Goal: Task Accomplishment & Management: Manage account settings

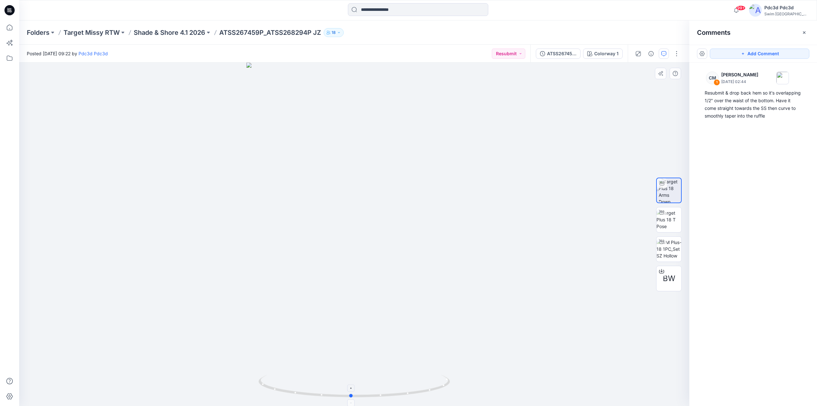
drag, startPoint x: 419, startPoint y: 393, endPoint x: 416, endPoint y: 387, distance: 6.6
click at [416, 387] on icon at bounding box center [355, 387] width 193 height 24
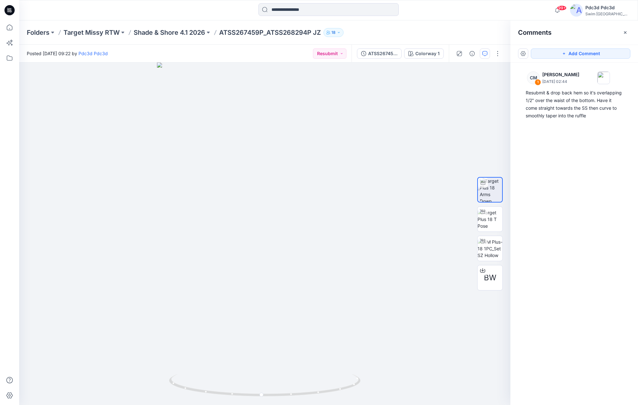
click at [596, 161] on div "CM 1 [PERSON_NAME] [DATE] 02:44 Resubmit & drop back hem so it's overlapping 1/…" at bounding box center [575, 222] width 128 height 319
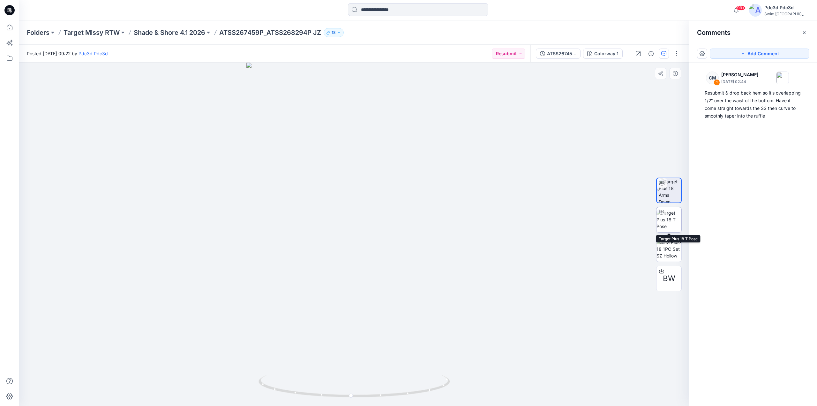
click at [666, 226] on img at bounding box center [669, 219] width 25 height 20
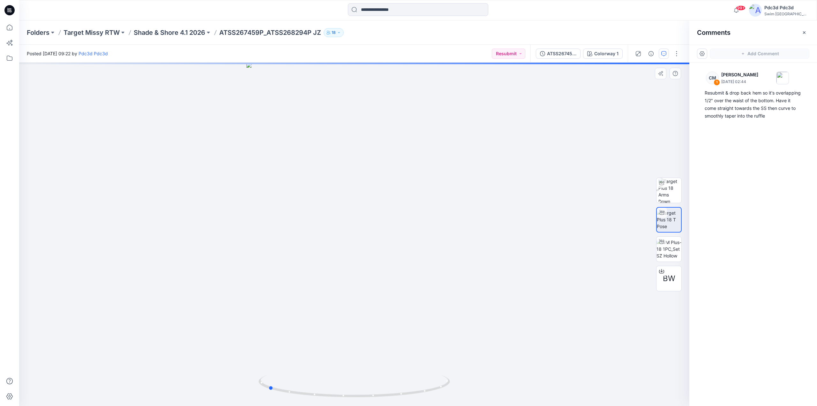
drag, startPoint x: 420, startPoint y: 394, endPoint x: 334, endPoint y: 373, distance: 88.8
click at [334, 373] on div at bounding box center [354, 234] width 670 height 343
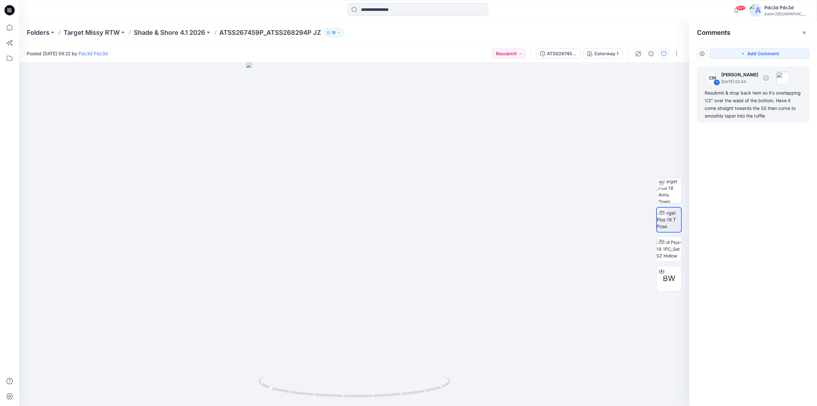
click at [740, 114] on div "Resubmit & drop back hem so it's overlapping 1/2" over the waist of the bottom.…" at bounding box center [753, 104] width 97 height 31
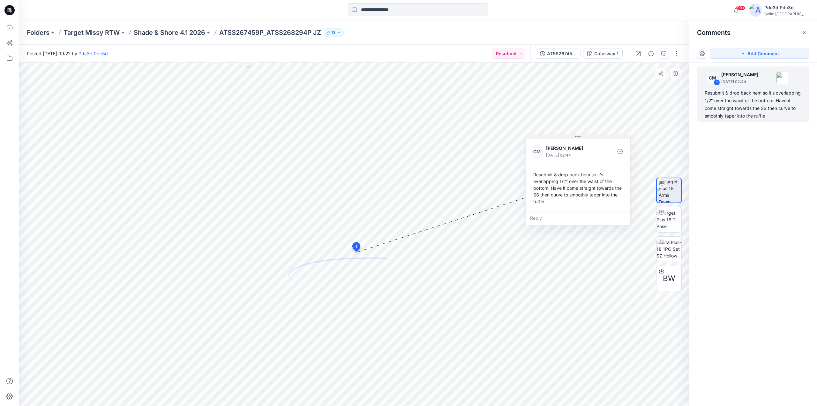
drag, startPoint x: 397, startPoint y: 132, endPoint x: 593, endPoint y: 137, distance: 195.7
click at [593, 137] on button at bounding box center [578, 137] width 105 height 4
click at [321, 36] on p "ATSS267459P_ATSS268294P JZ" at bounding box center [270, 32] width 102 height 9
drag, startPoint x: 323, startPoint y: 34, endPoint x: 221, endPoint y: 36, distance: 102.1
click at [221, 36] on p "ATSS267459P_ATSS268294P JZ" at bounding box center [270, 32] width 102 height 9
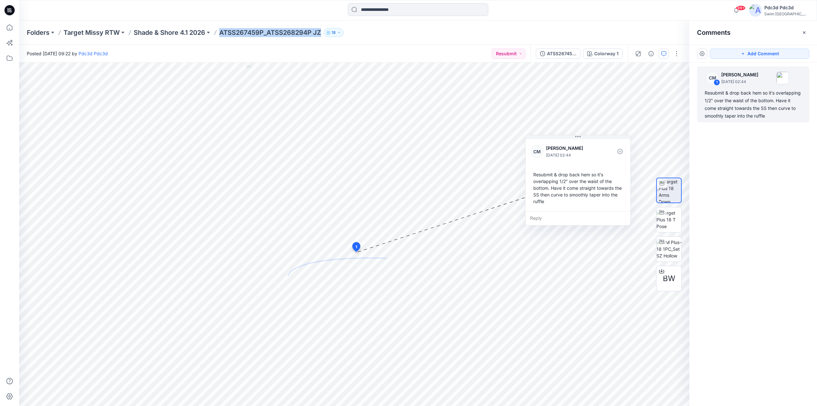
copy p "ATSS267459P_ATSS268294P JZ"
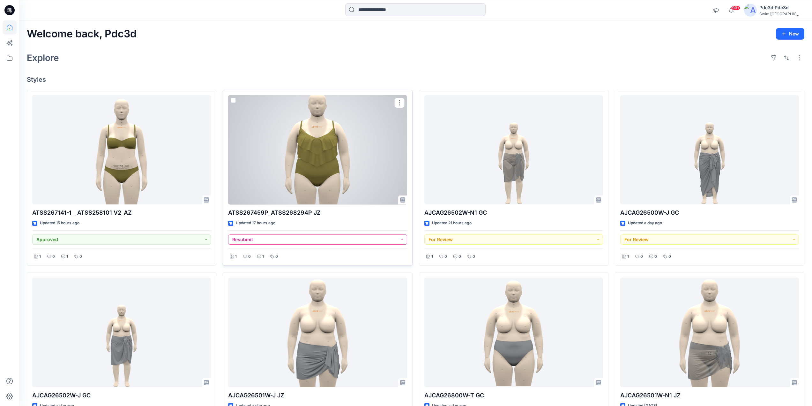
click at [402, 240] on button "Resubmit" at bounding box center [317, 239] width 179 height 10
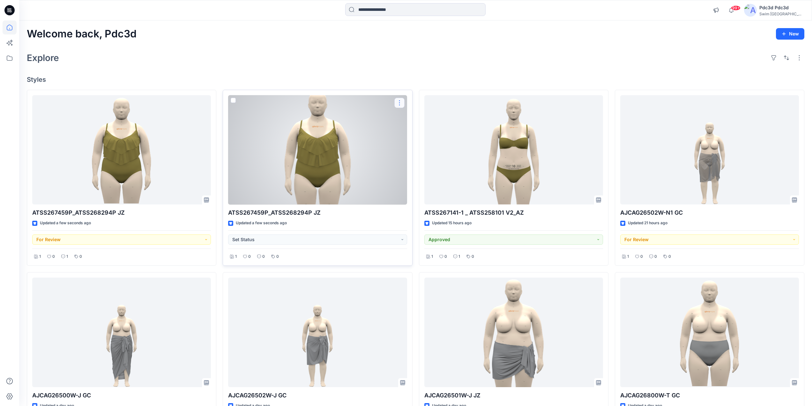
click at [399, 104] on button "button" at bounding box center [399, 103] width 10 height 10
click at [412, 122] on button "Edit" at bounding box center [430, 118] width 69 height 12
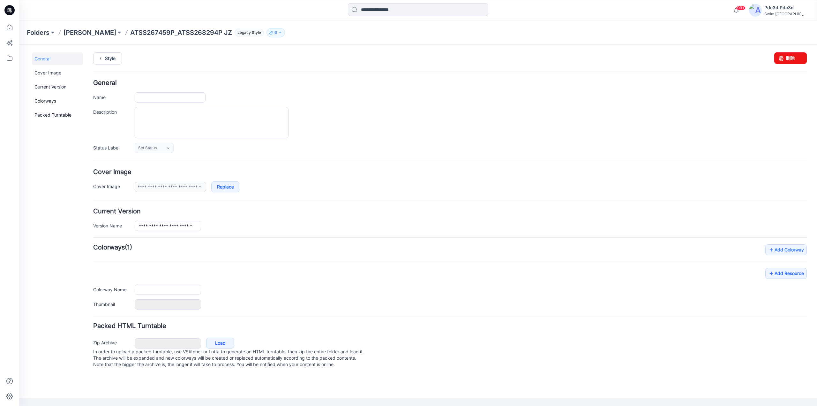
type input "**********"
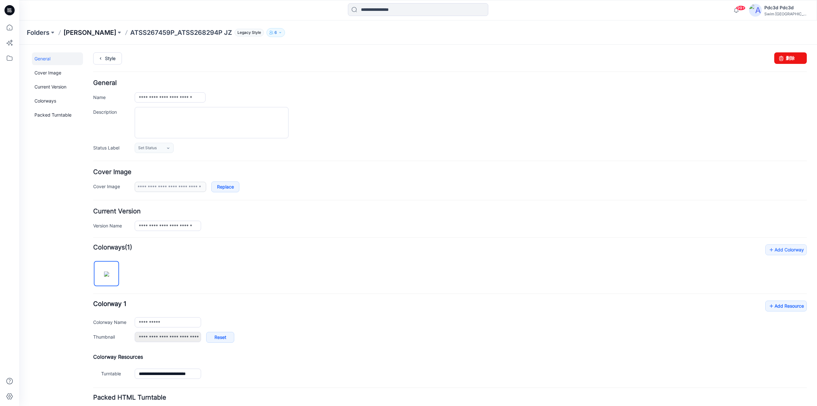
click at [101, 31] on p "[PERSON_NAME]" at bounding box center [90, 32] width 53 height 9
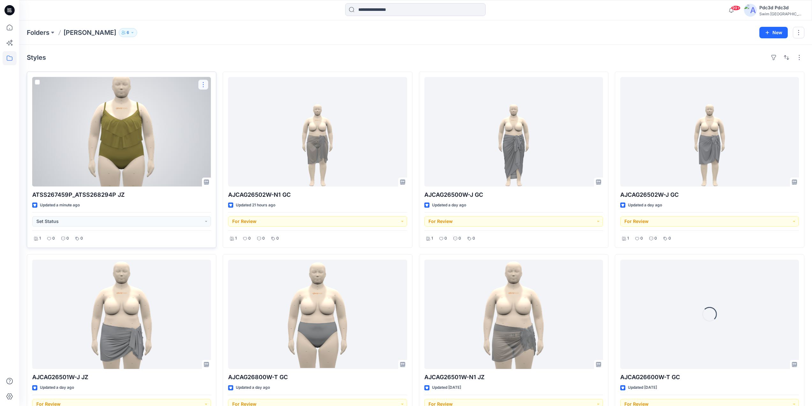
click at [202, 85] on button "button" at bounding box center [203, 84] width 10 height 10
click at [212, 101] on p "Edit" at bounding box center [215, 99] width 8 height 7
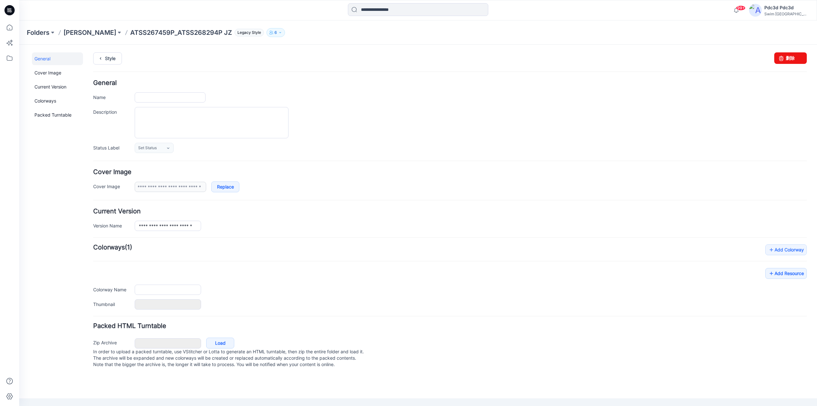
type input "**********"
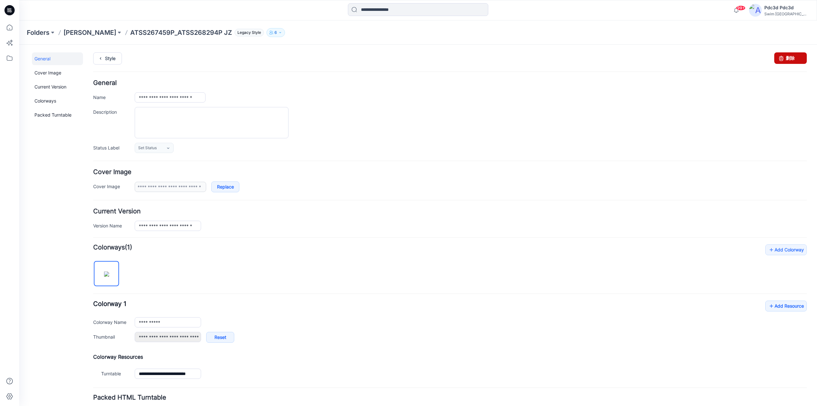
drag, startPoint x: 789, startPoint y: 62, endPoint x: 460, endPoint y: 74, distance: 329.9
click at [789, 62] on link "删除" at bounding box center [790, 57] width 33 height 11
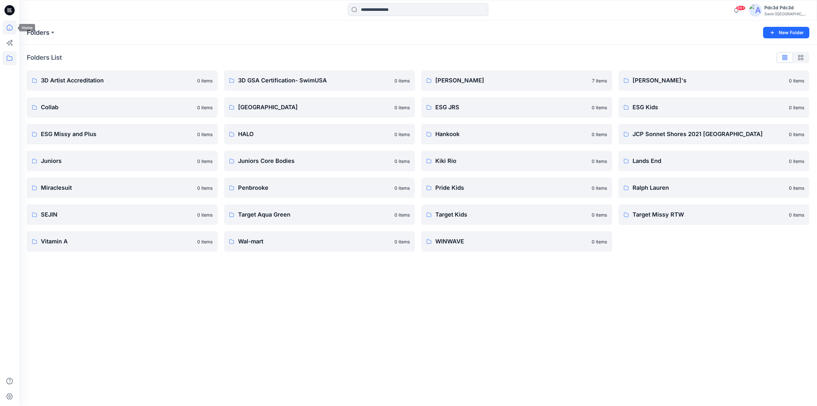
click at [10, 28] on icon at bounding box center [10, 27] width 14 height 14
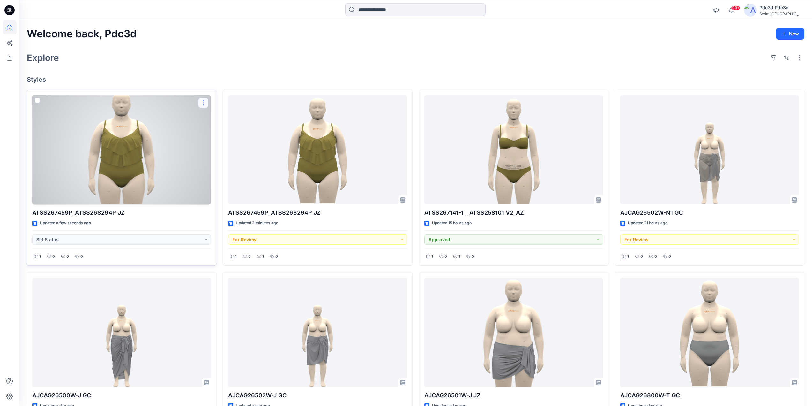
click at [201, 103] on button "button" at bounding box center [203, 103] width 10 height 10
click at [213, 118] on p "Edit" at bounding box center [215, 117] width 8 height 7
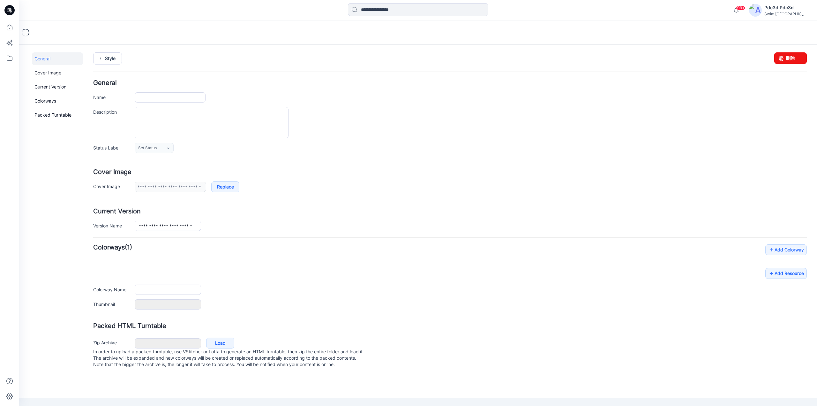
type input "**********"
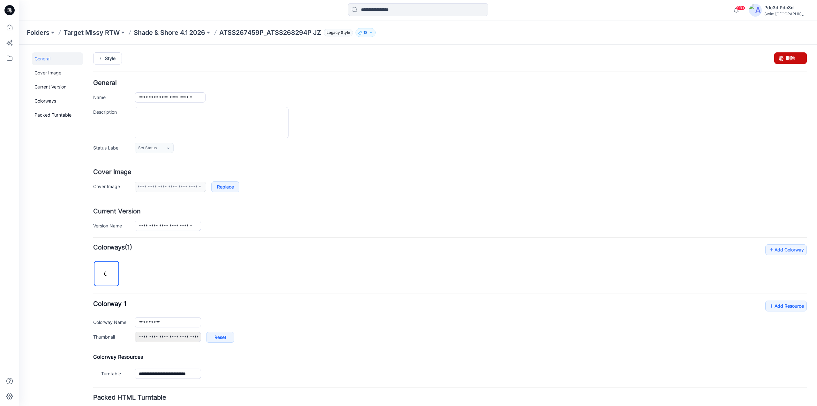
click at [785, 61] on link "删除" at bounding box center [790, 57] width 33 height 11
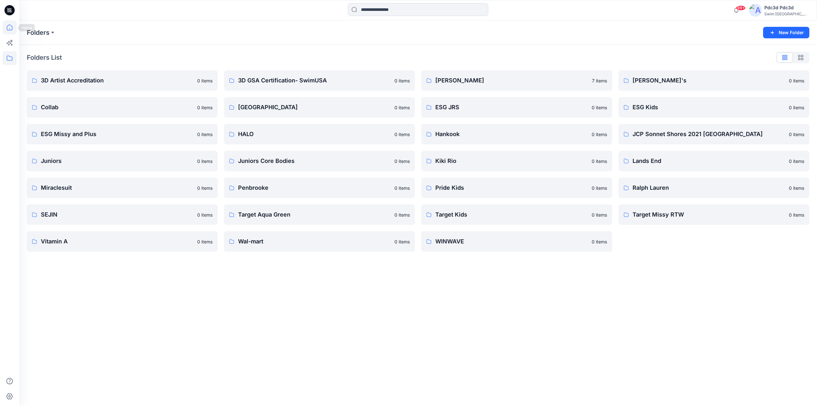
click at [9, 27] on icon at bounding box center [10, 27] width 14 height 14
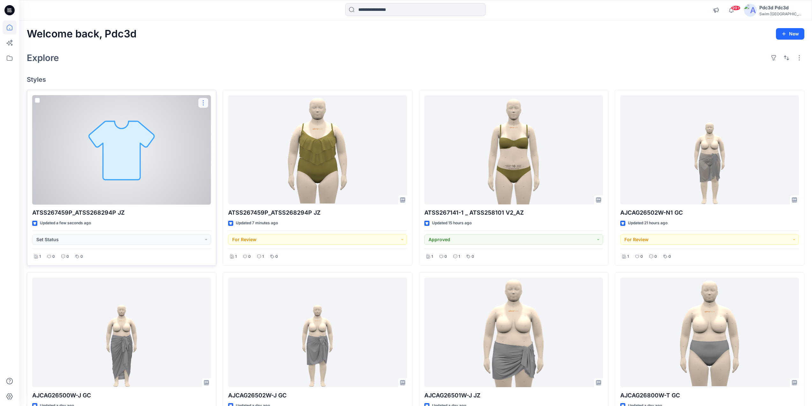
click at [201, 100] on button "button" at bounding box center [203, 103] width 10 height 10
click at [214, 116] on p "Edit" at bounding box center [215, 117] width 8 height 7
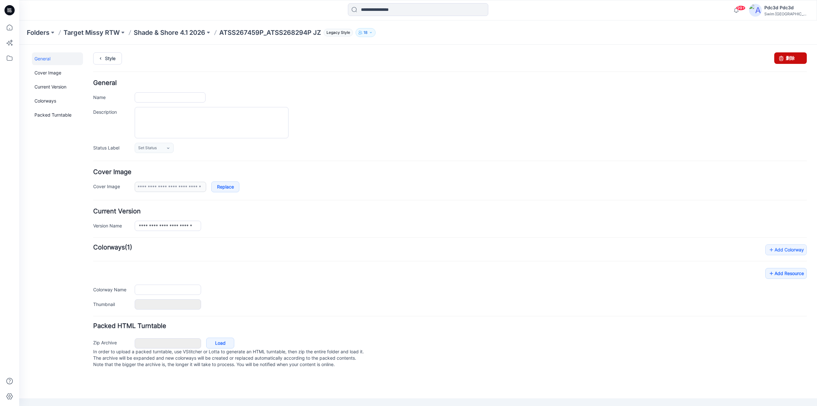
type input "**********"
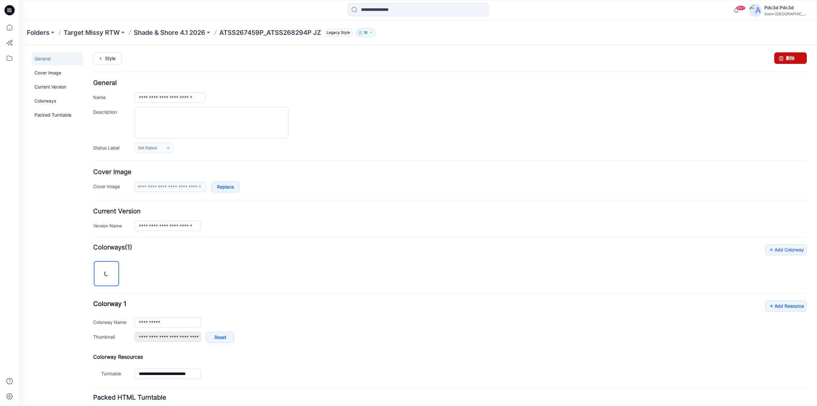
click at [788, 60] on link "删除" at bounding box center [790, 57] width 33 height 11
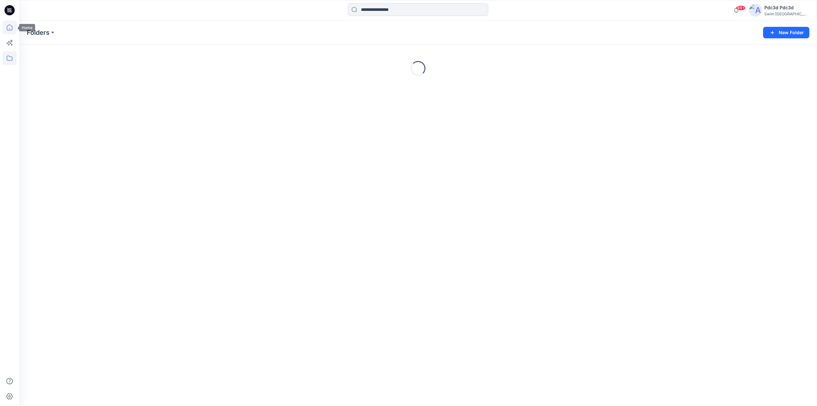
click at [9, 29] on icon at bounding box center [10, 27] width 14 height 14
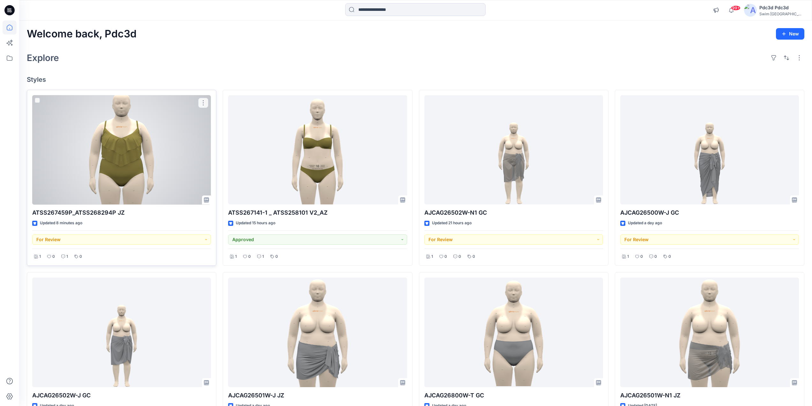
click at [139, 143] on div at bounding box center [121, 149] width 179 height 109
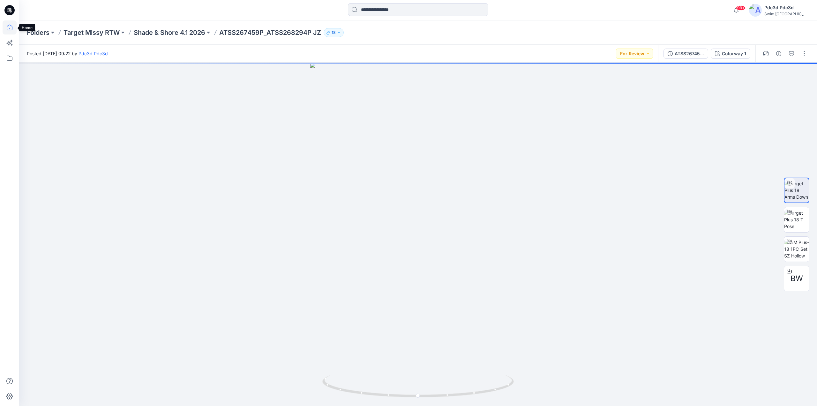
click at [12, 24] on icon at bounding box center [10, 27] width 14 height 14
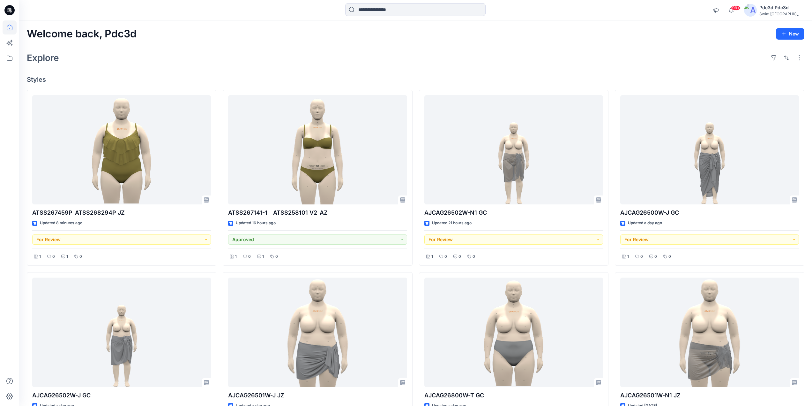
click at [303, 67] on div "Welcome back, Pdc3d New Explore Styles ATSS267459P_ATSS268294P JZ Updated 8 min…" at bounding box center [415, 340] width 793 height 641
drag, startPoint x: 123, startPoint y: 136, endPoint x: 184, endPoint y: 65, distance: 93.3
click at [184, 65] on div "Explore" at bounding box center [416, 57] width 778 height 15
